Goal: Task Accomplishment & Management: Manage account settings

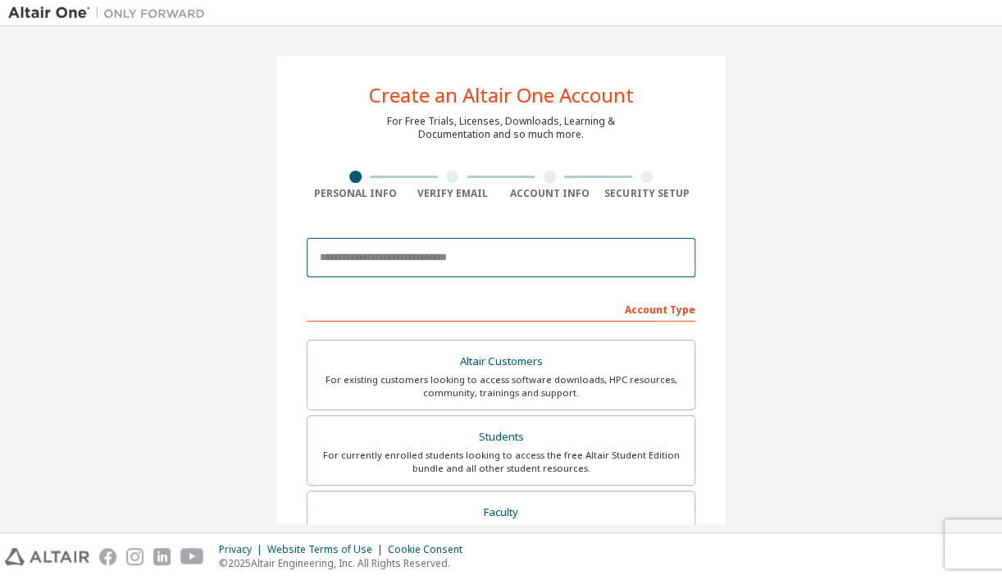
click at [477, 247] on input "email" at bounding box center [501, 257] width 389 height 39
type input "**********"
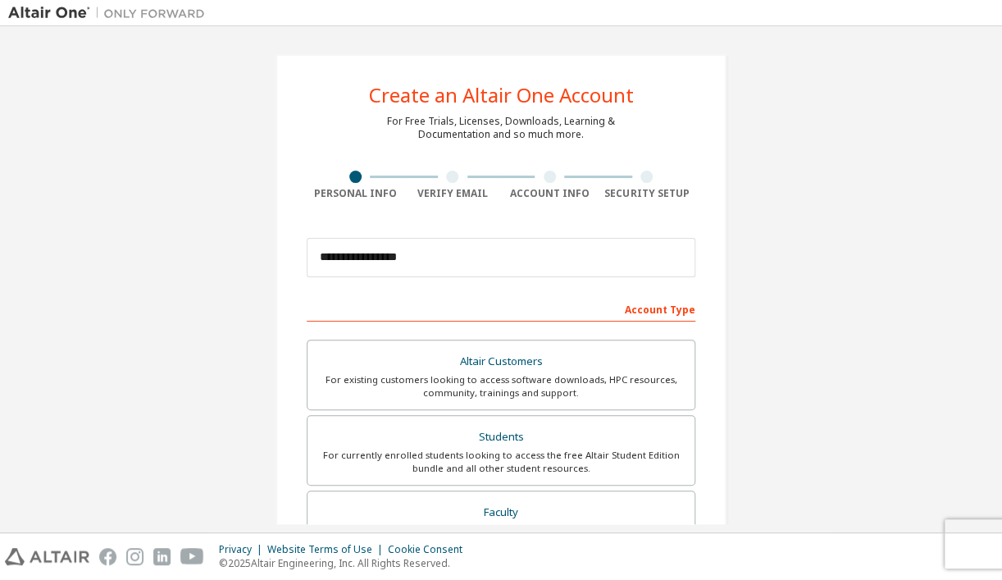
type input "****"
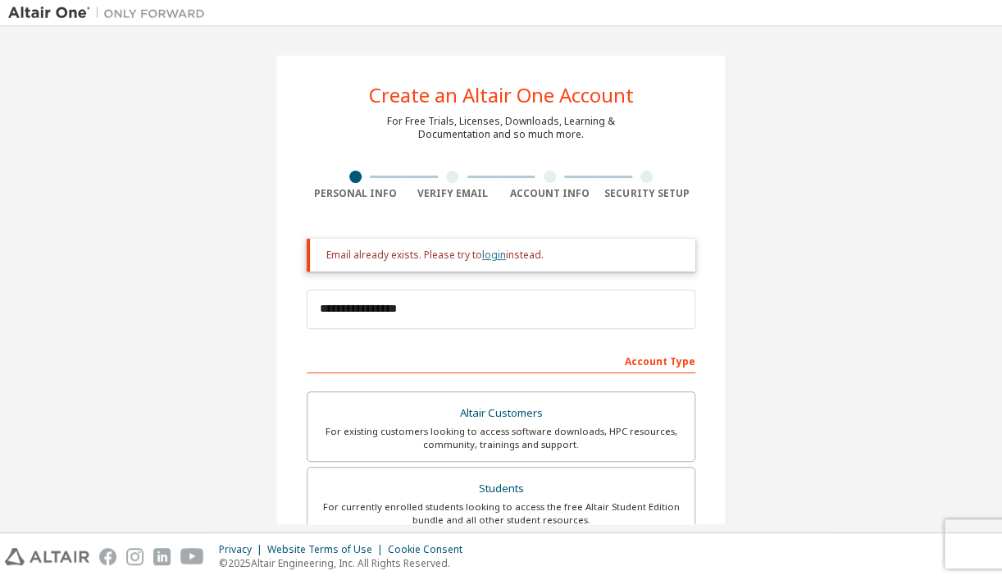
click at [482, 253] on link "login" at bounding box center [494, 255] width 24 height 14
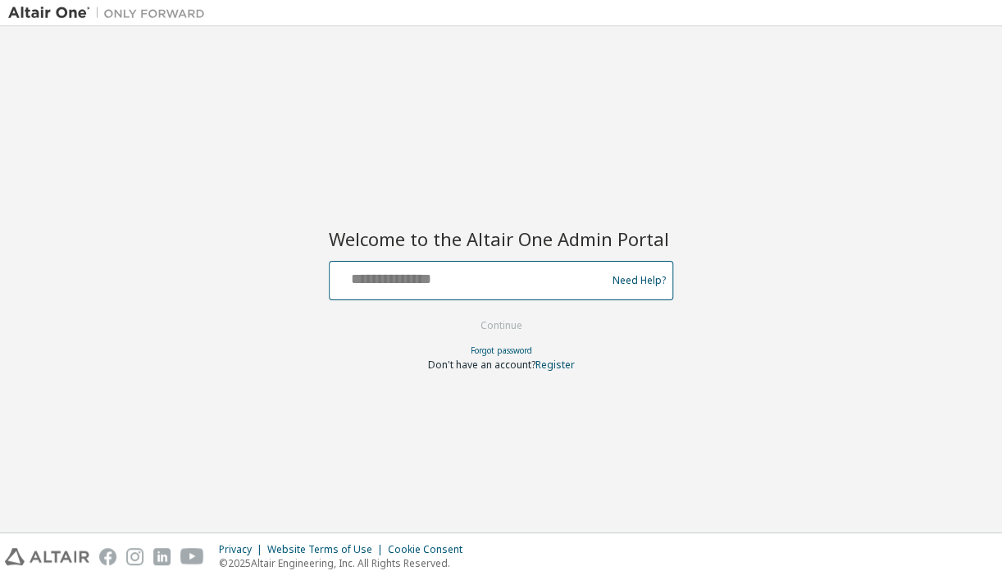
click at [482, 272] on input "text" at bounding box center [470, 277] width 268 height 24
type input "**********"
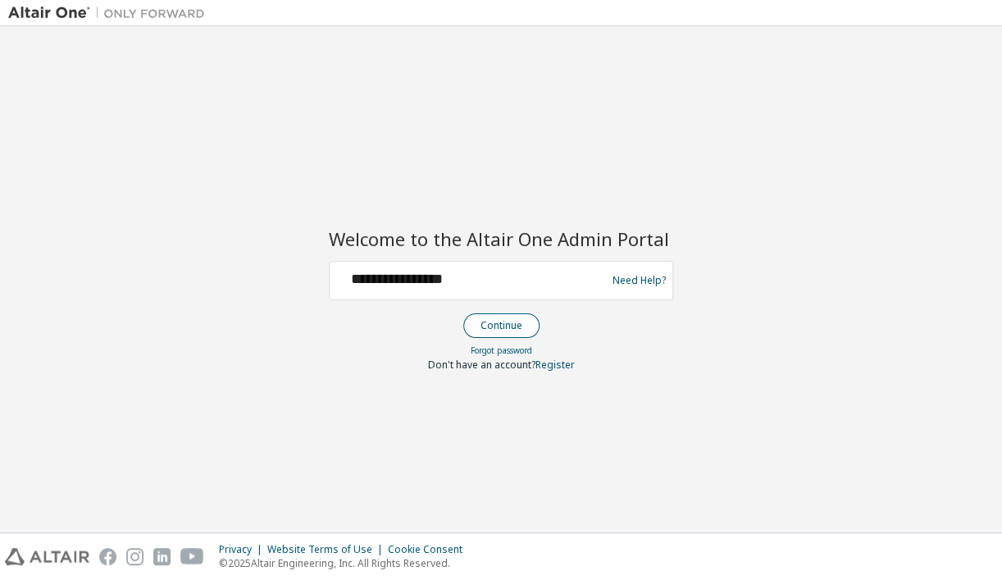
click at [494, 326] on button "Continue" at bounding box center [501, 325] width 76 height 25
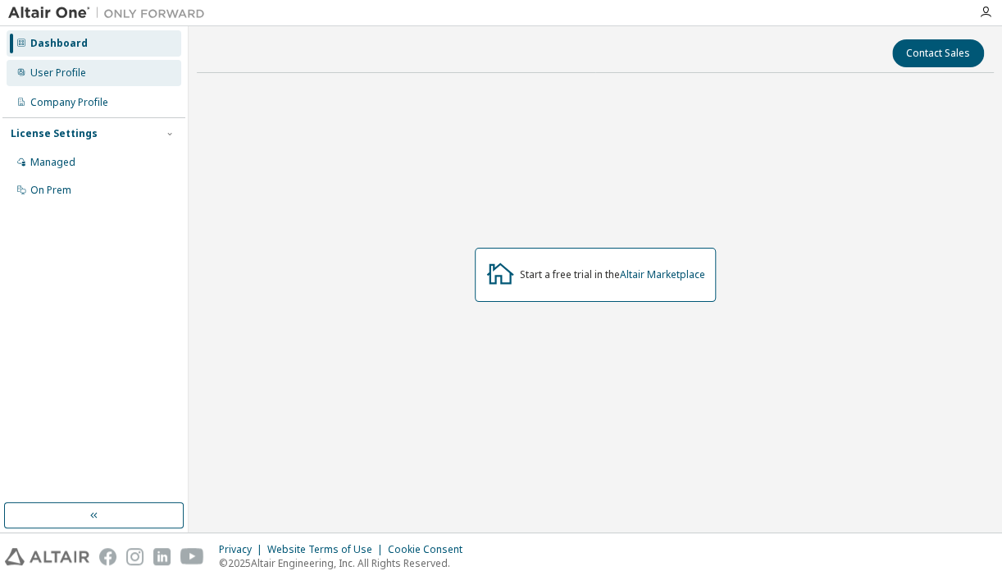
click at [62, 78] on div "User Profile" at bounding box center [58, 72] width 56 height 13
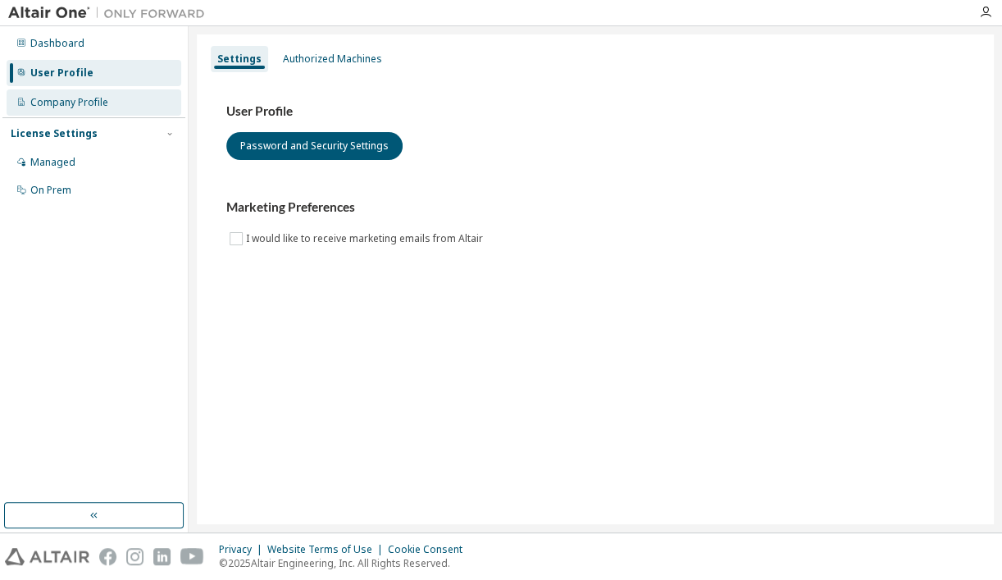
click at [91, 98] on div "Company Profile" at bounding box center [69, 102] width 78 height 13
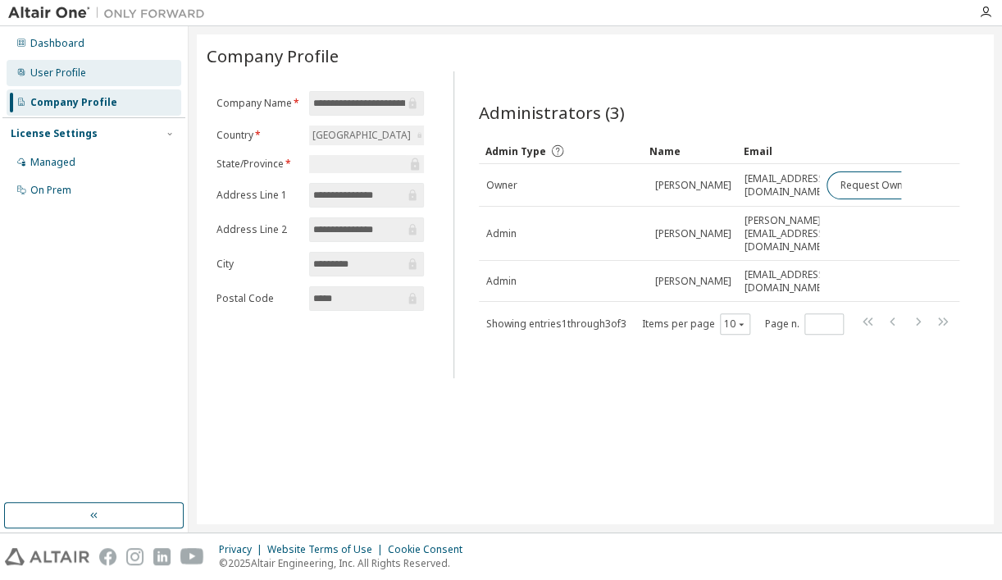
click at [89, 71] on div "User Profile" at bounding box center [94, 73] width 175 height 26
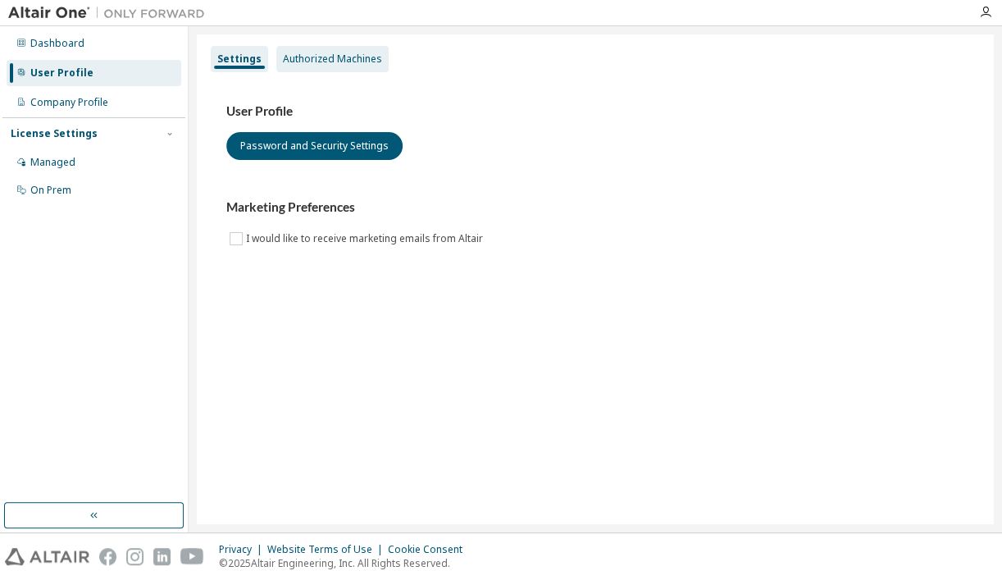
click at [312, 67] on div "Authorized Machines" at bounding box center [332, 59] width 112 height 26
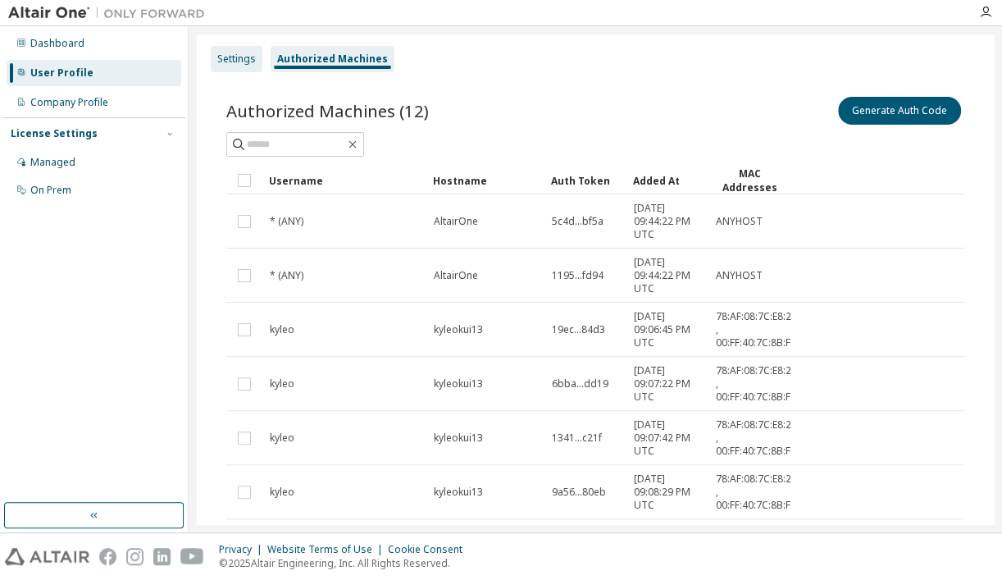
click at [225, 66] on div "Settings" at bounding box center [237, 59] width 52 height 26
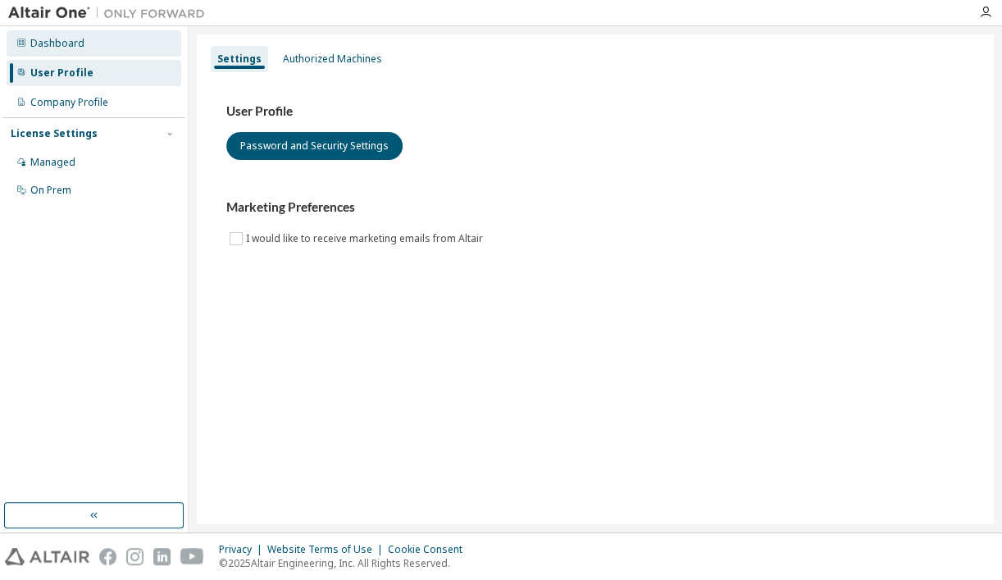
click at [81, 42] on div "Dashboard" at bounding box center [94, 43] width 175 height 26
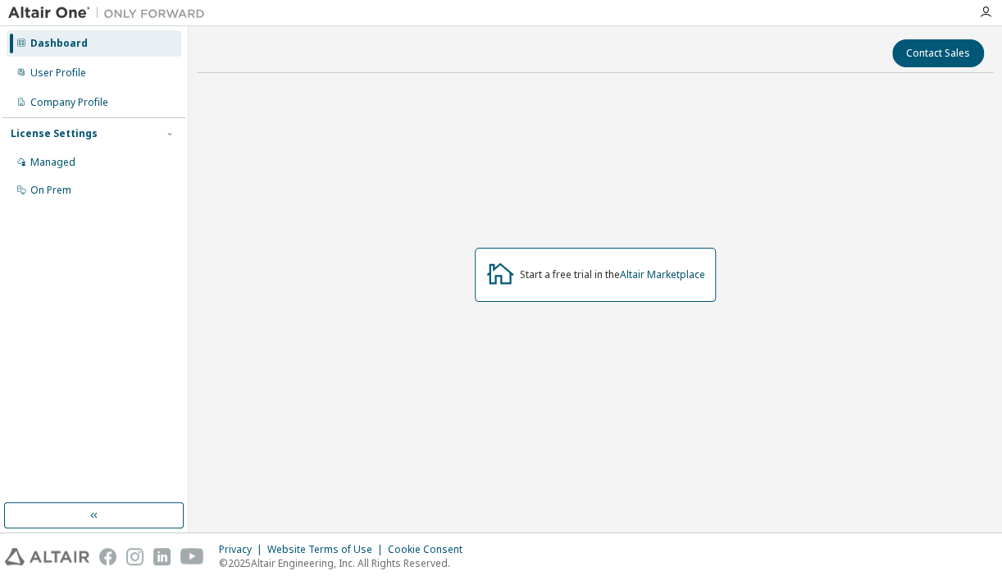
click at [658, 281] on div "Start a free trial in the Altair Marketplace" at bounding box center [595, 275] width 241 height 54
click at [653, 272] on link "Altair Marketplace" at bounding box center [662, 274] width 85 height 14
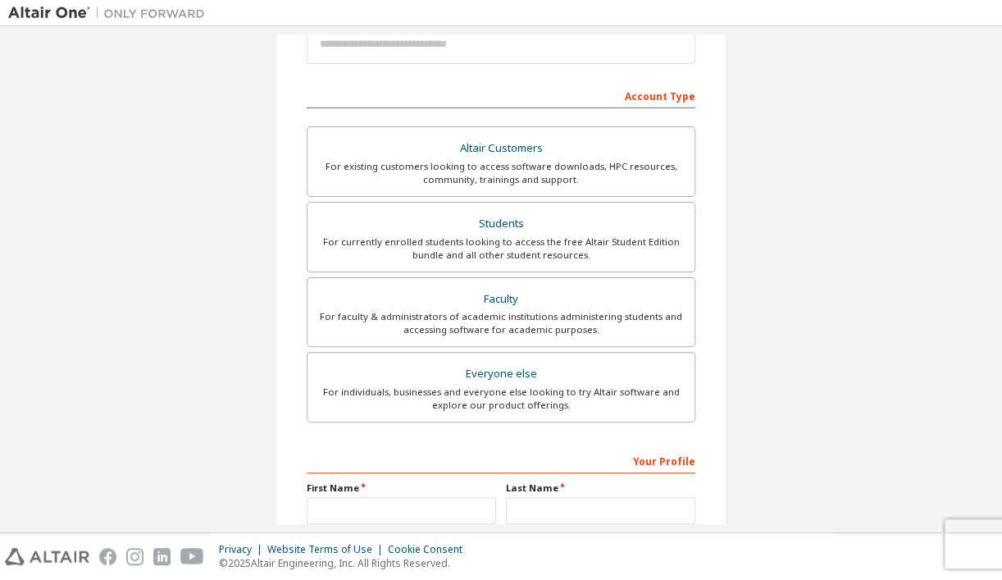
scroll to position [212, 0]
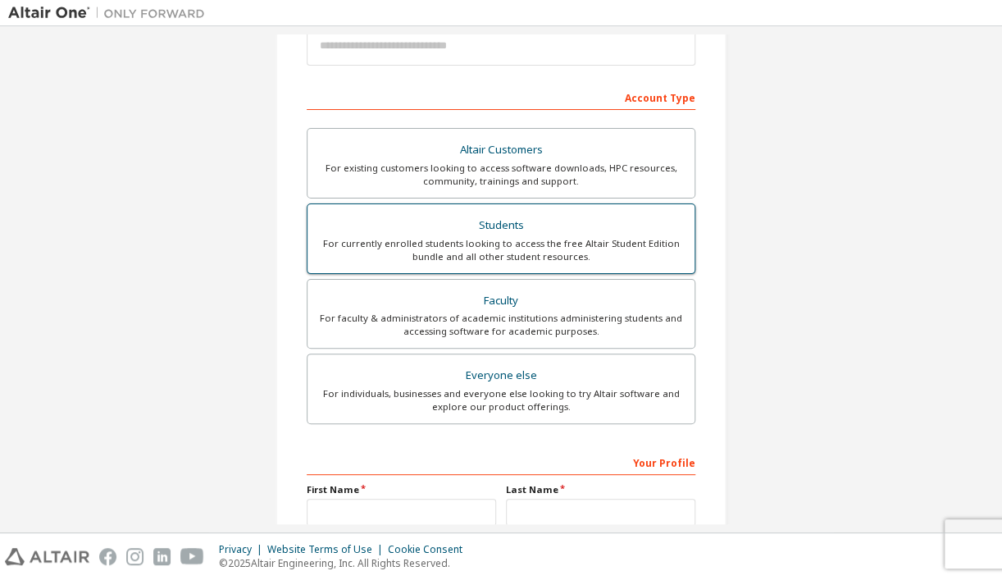
click at [431, 219] on div "Students" at bounding box center [500, 225] width 367 height 23
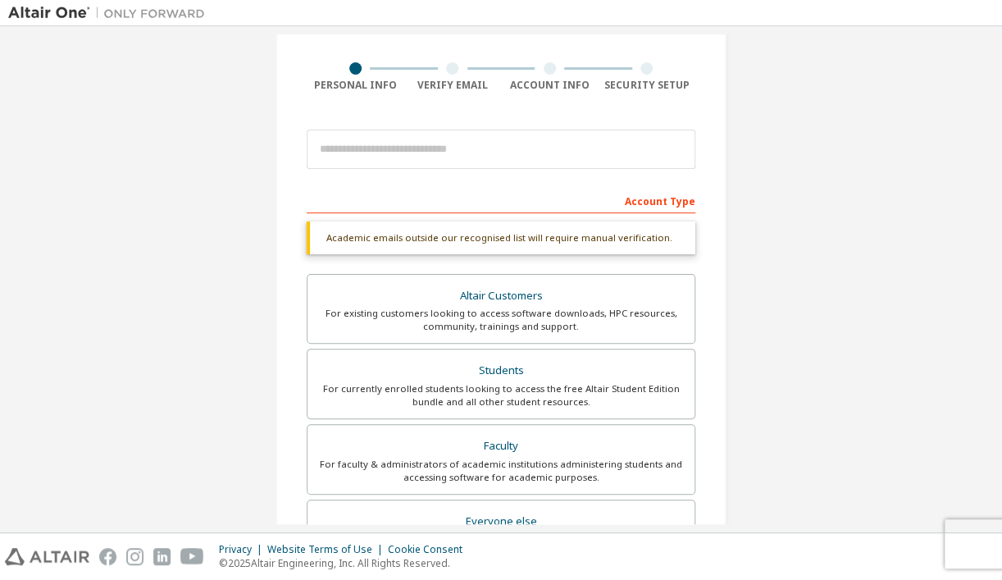
scroll to position [122, 0]
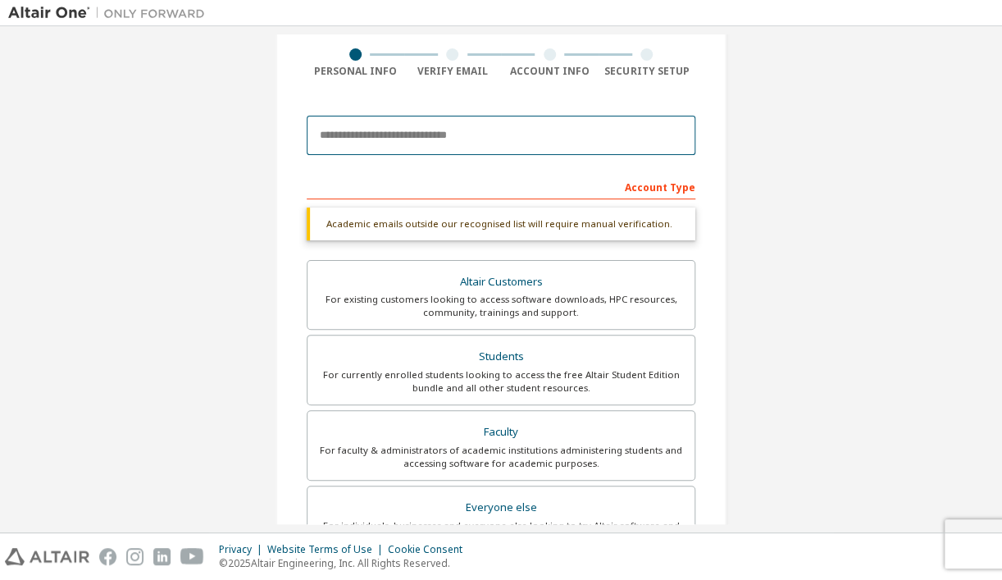
click at [520, 137] on input "email" at bounding box center [501, 135] width 389 height 39
type input "**********"
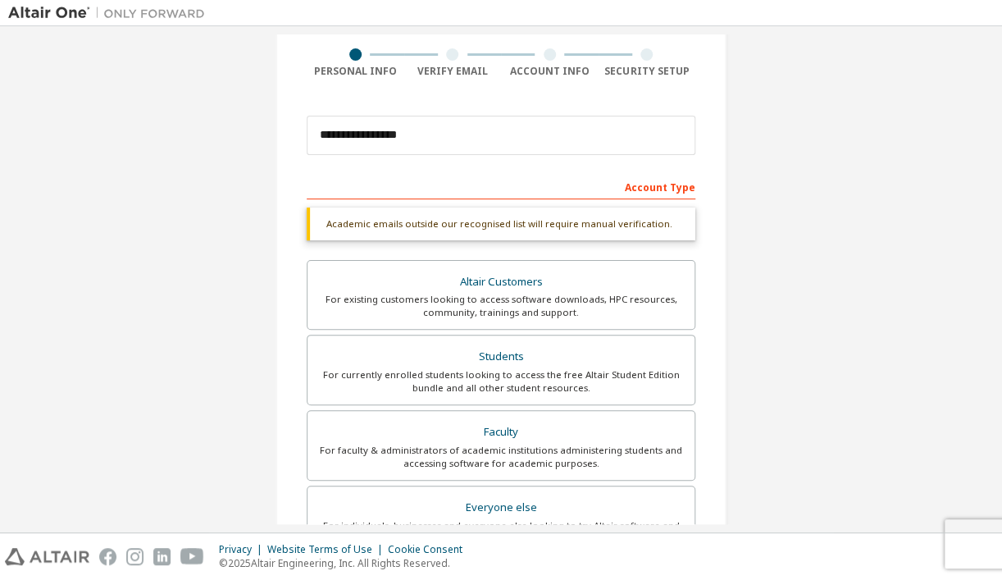
type input "****"
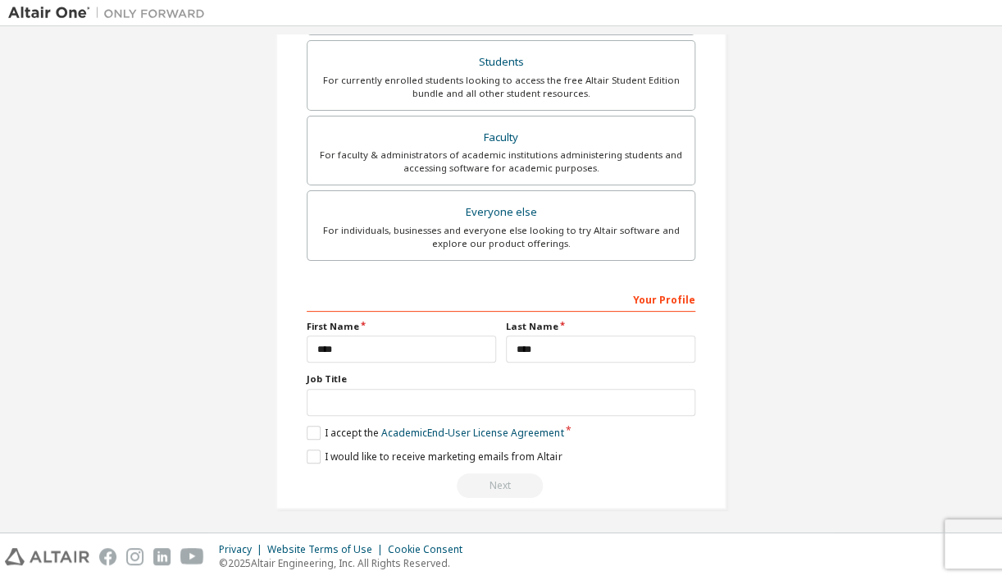
scroll to position [424, 0]
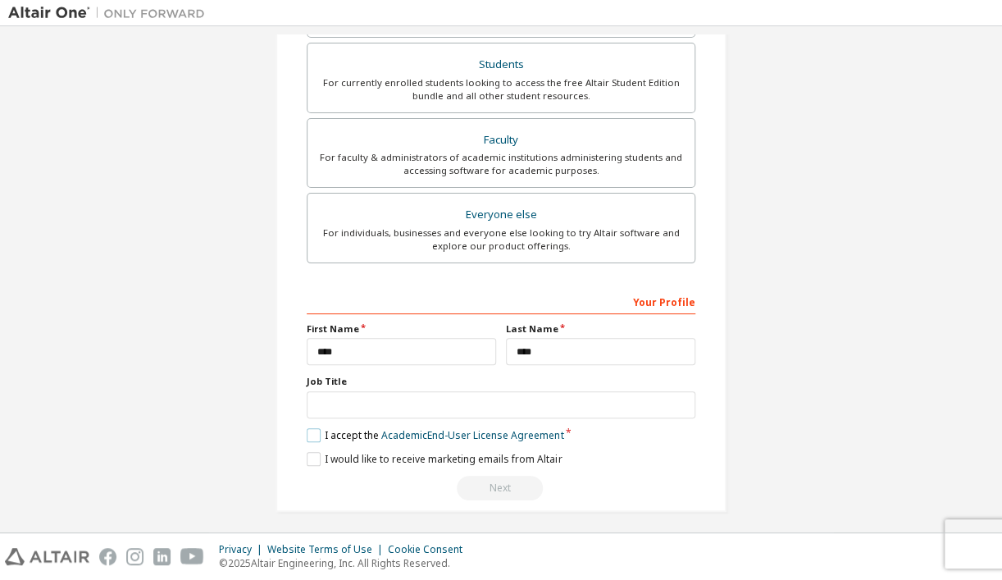
click at [308, 437] on label "I accept the Academic End-User License Agreement" at bounding box center [435, 435] width 257 height 14
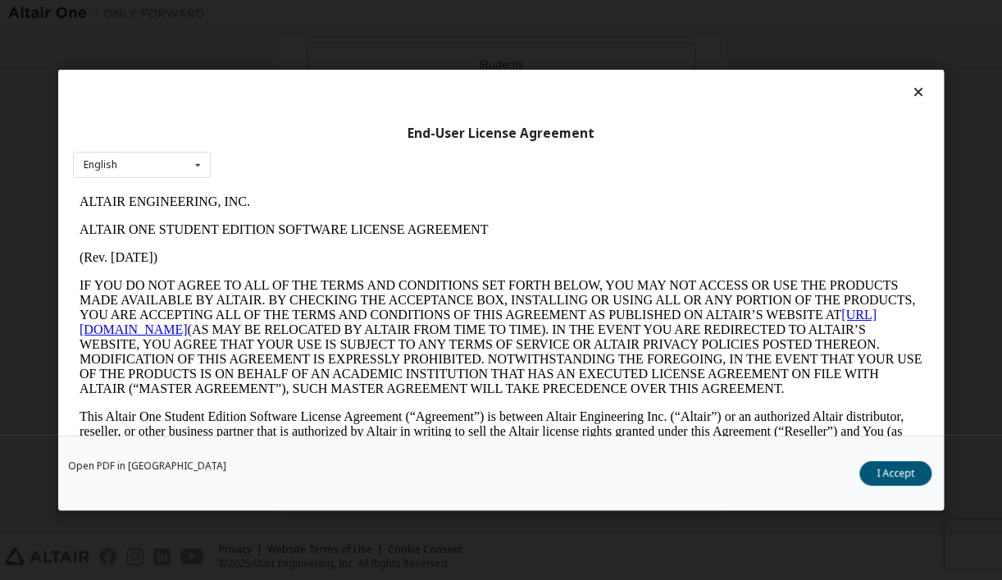
scroll to position [0, 0]
click at [907, 465] on button "I Accept" at bounding box center [896, 473] width 72 height 25
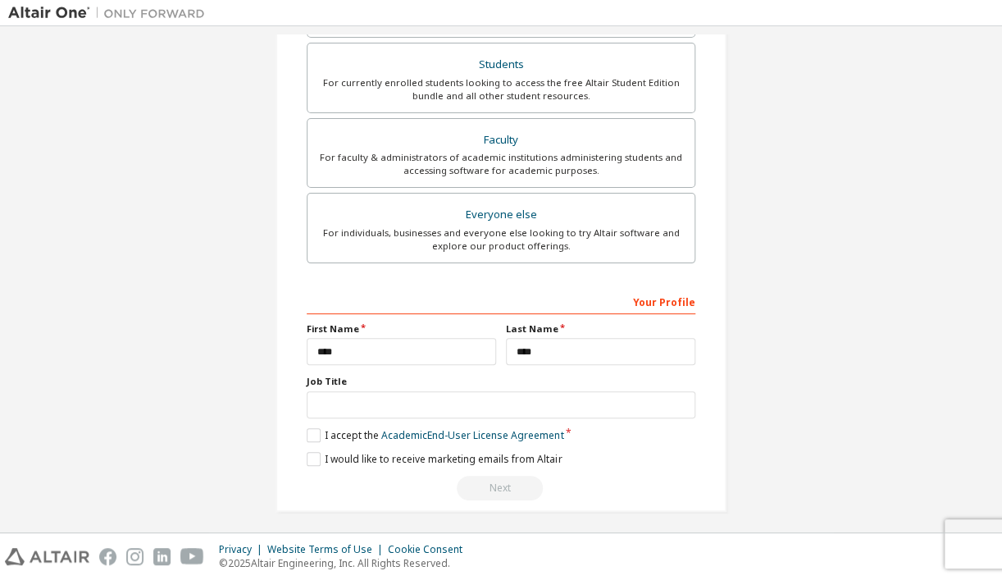
scroll to position [427, 0]
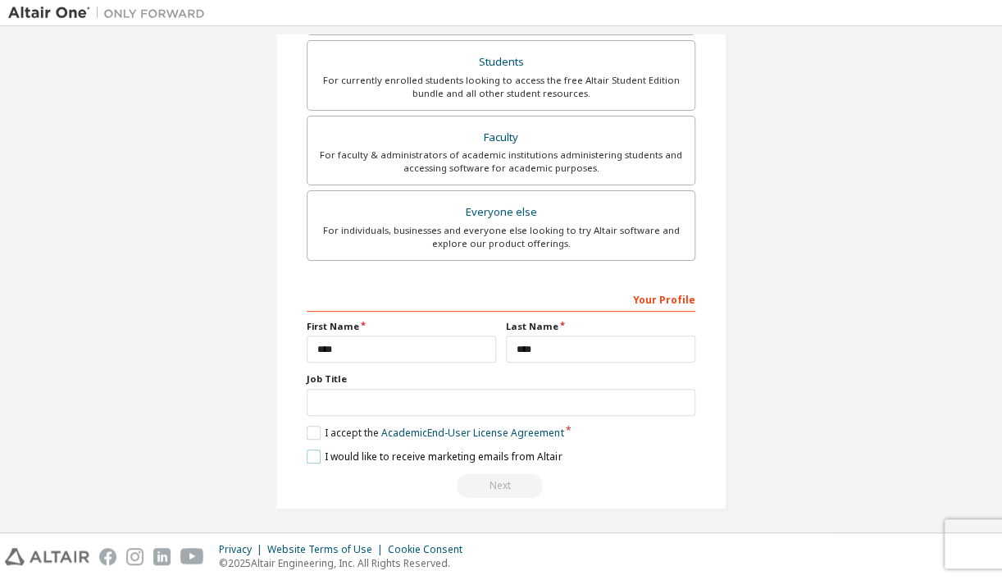
click at [307, 454] on label "I would like to receive marketing emails from Altair" at bounding box center [434, 457] width 255 height 14
click at [499, 477] on div "Next" at bounding box center [501, 485] width 389 height 25
click at [355, 456] on label "I would like to receive marketing emails from Altair" at bounding box center [434, 457] width 255 height 14
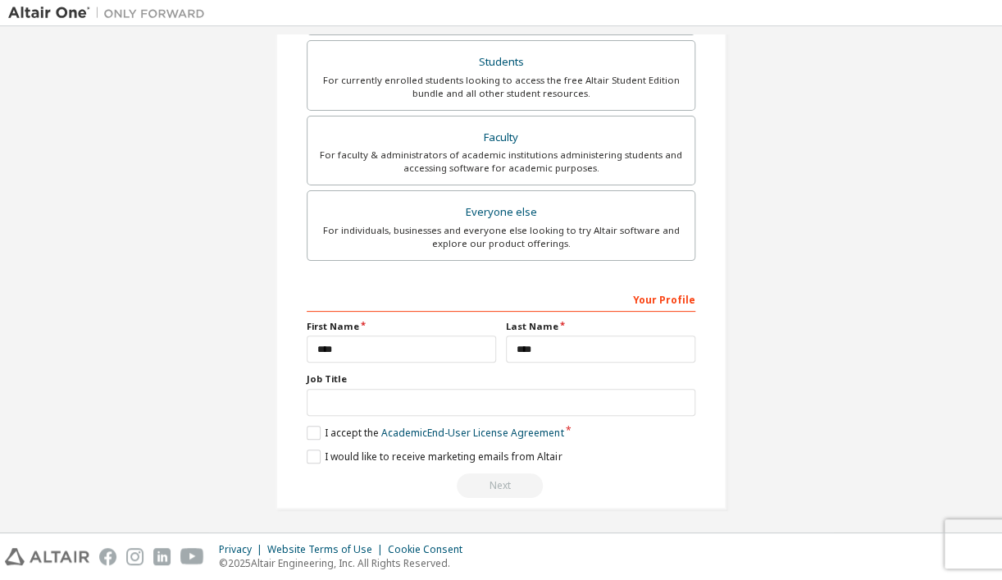
click at [494, 477] on div "Next" at bounding box center [501, 485] width 389 height 25
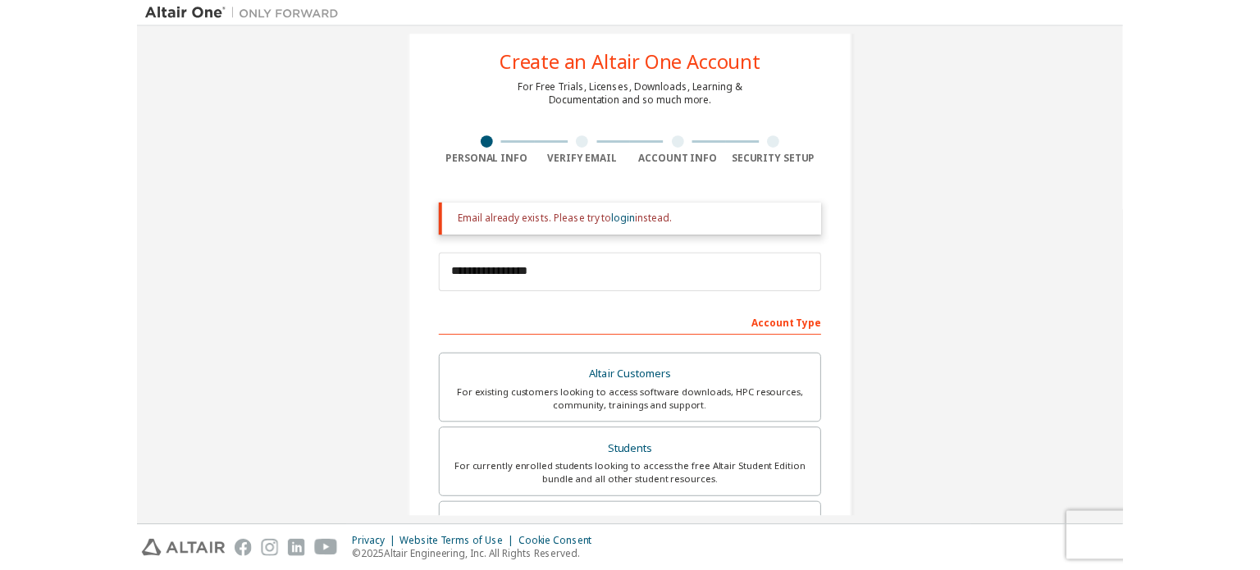
scroll to position [32, 0]
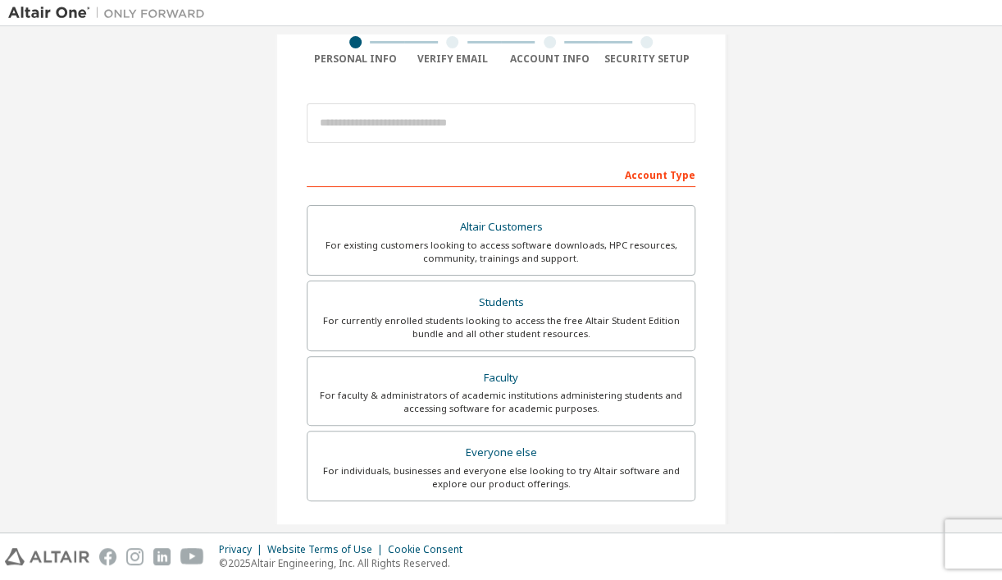
scroll to position [164, 0]
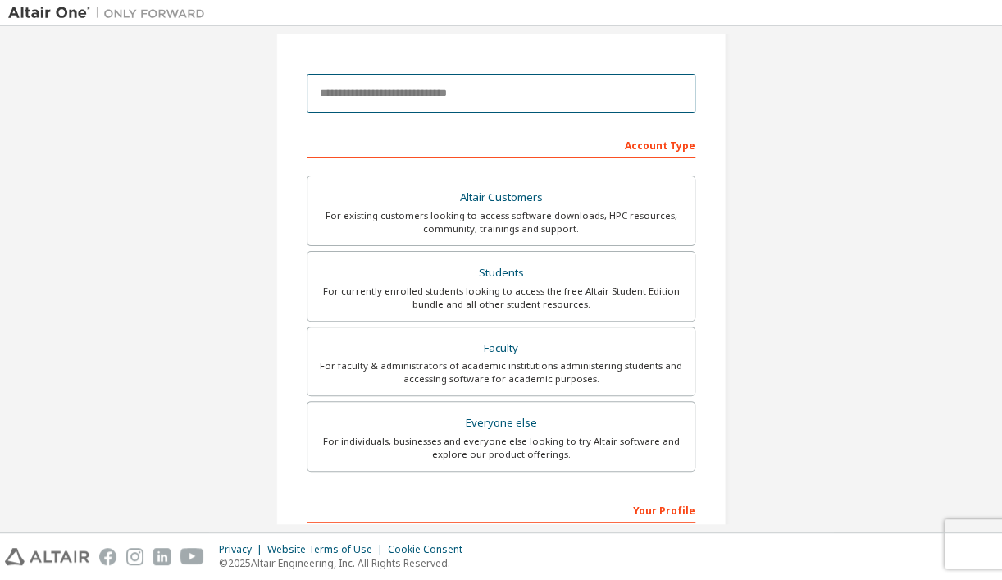
click at [453, 94] on input "email" at bounding box center [501, 93] width 389 height 39
type input "**********"
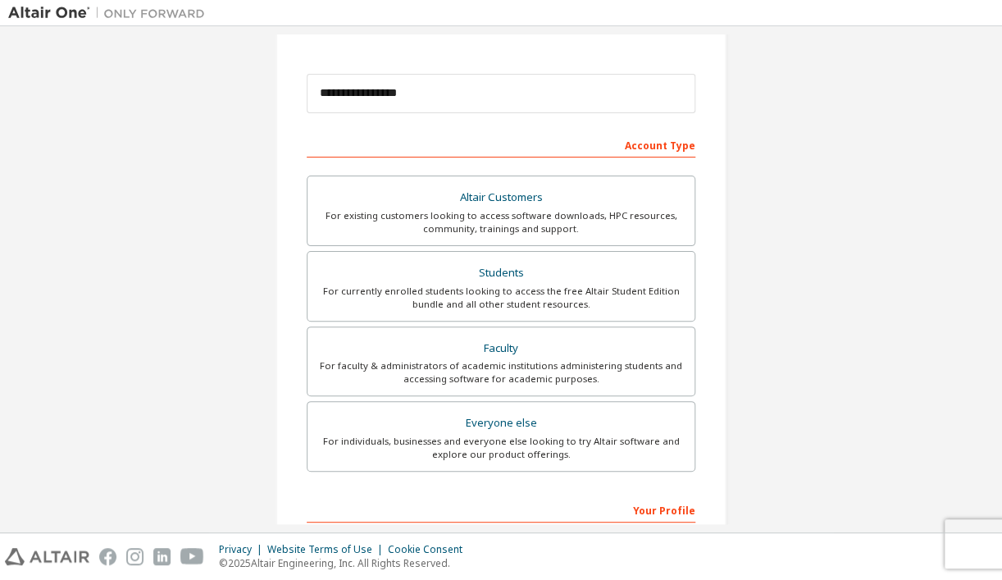
type input "****"
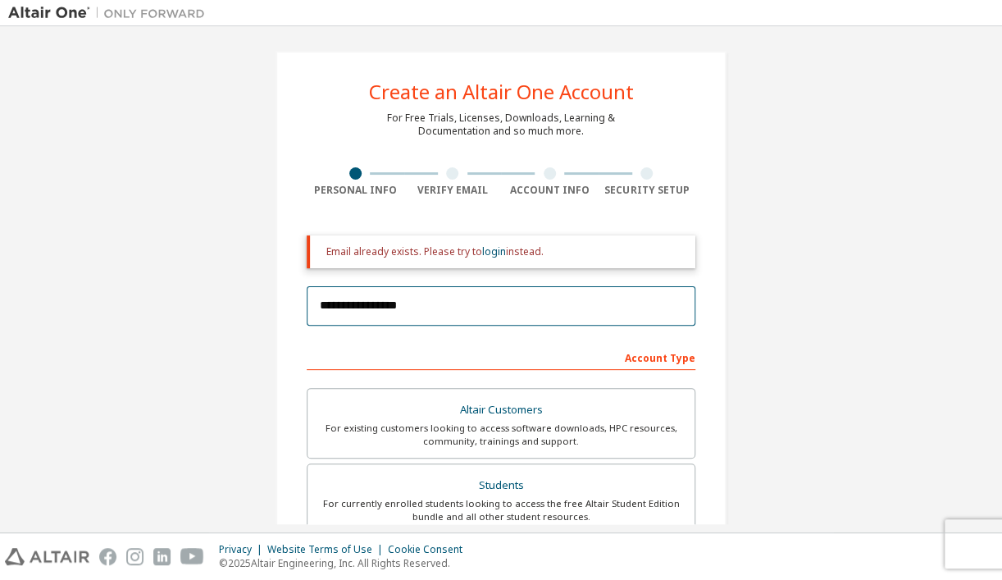
scroll to position [0, 0]
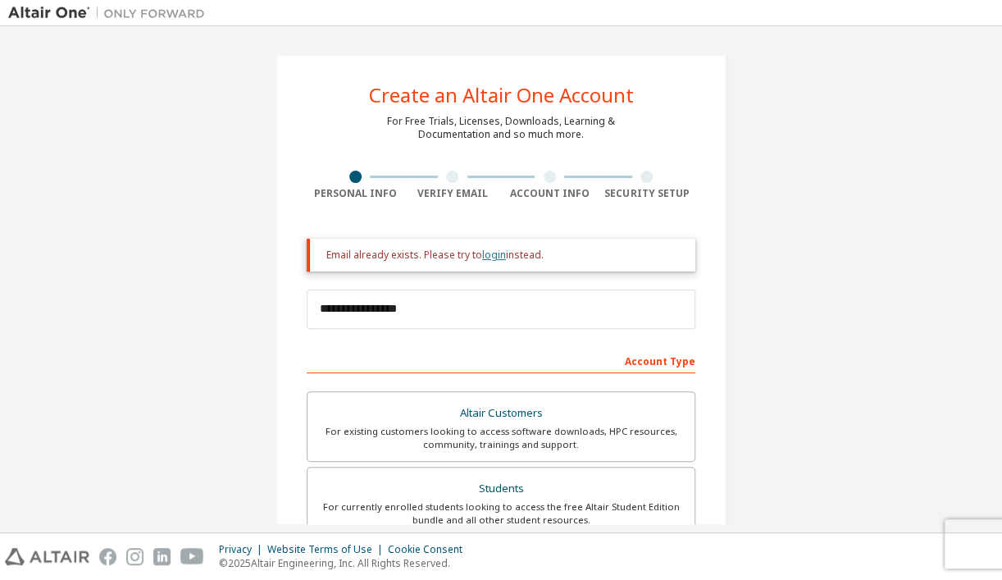
click at [499, 254] on link "login" at bounding box center [494, 255] width 24 height 14
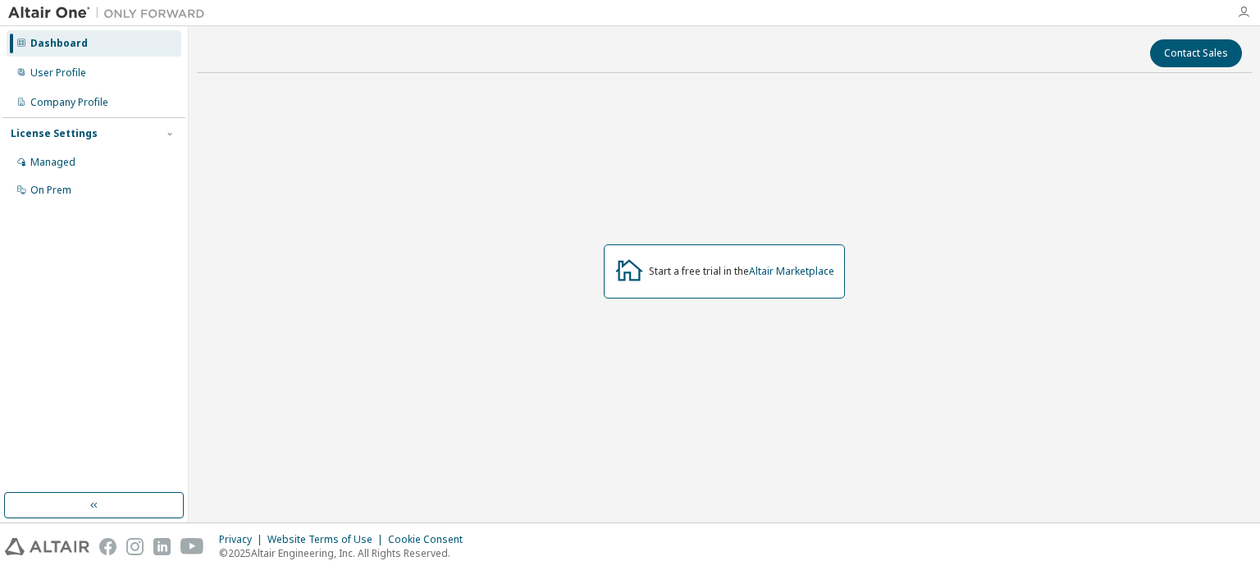
click at [1002, 9] on icon "button" at bounding box center [1243, 12] width 13 height 13
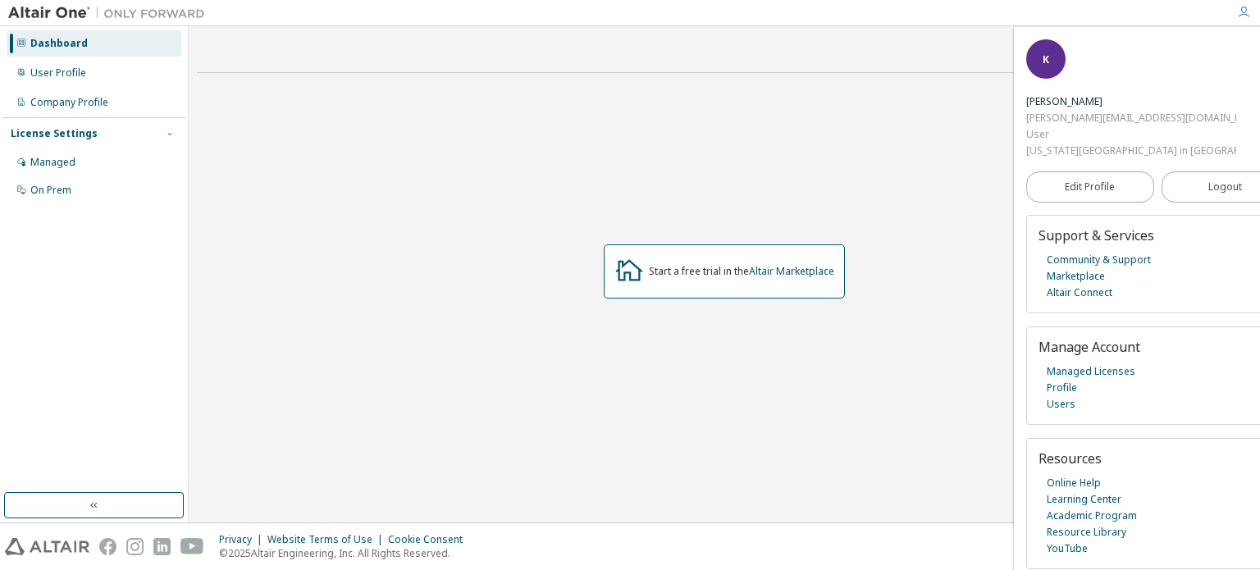
click at [902, 176] on div "Start a free trial in the Altair Marketplace" at bounding box center [724, 271] width 1055 height 371
click at [89, 101] on div "Company Profile" at bounding box center [69, 102] width 78 height 13
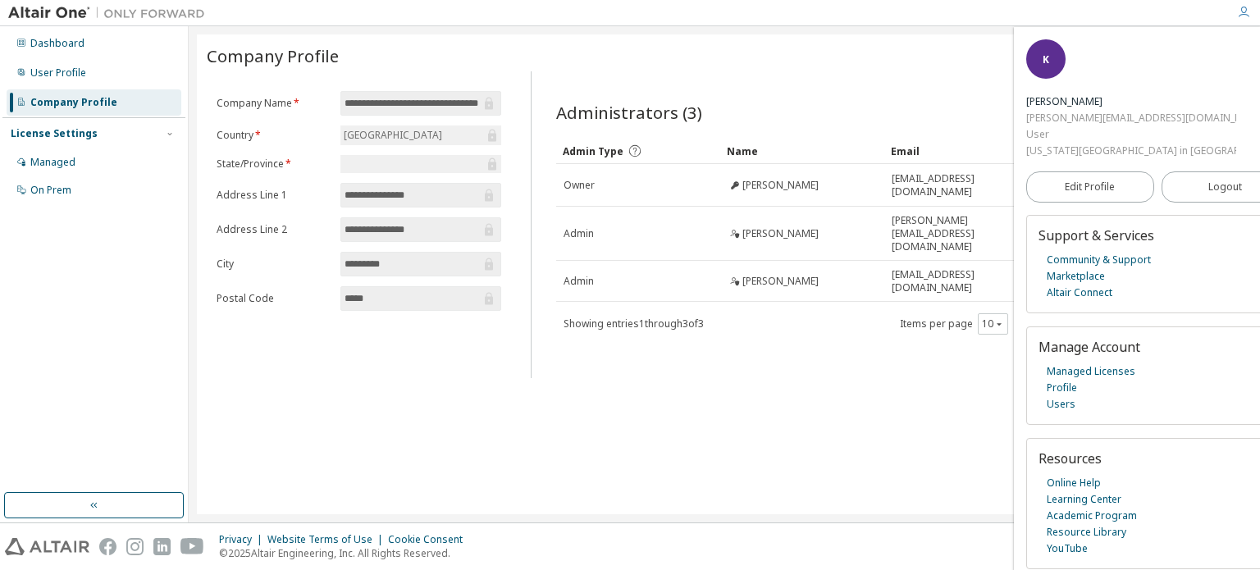
click at [939, 353] on div "Administrators (3) Clear Load Save Save As Field Operator Value Select filter S…" at bounding box center [886, 229] width 701 height 297
